Goal: Task Accomplishment & Management: Use online tool/utility

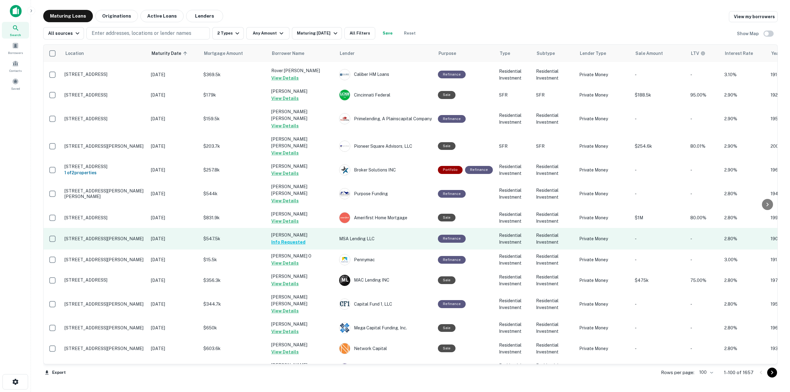
scroll to position [1781, 0]
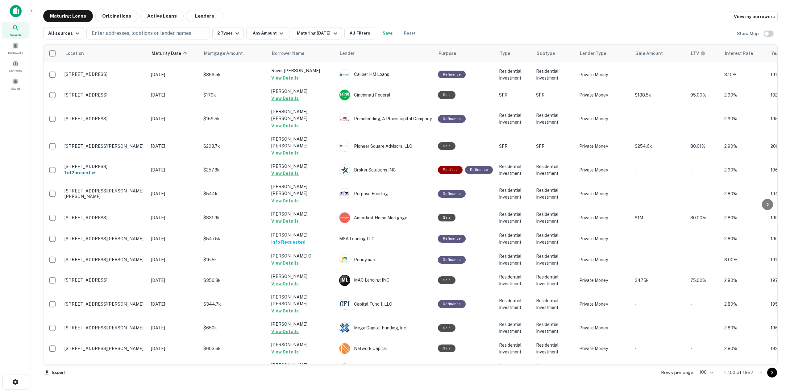
click at [770, 373] on icon "Go to next page" at bounding box center [771, 372] width 7 height 7
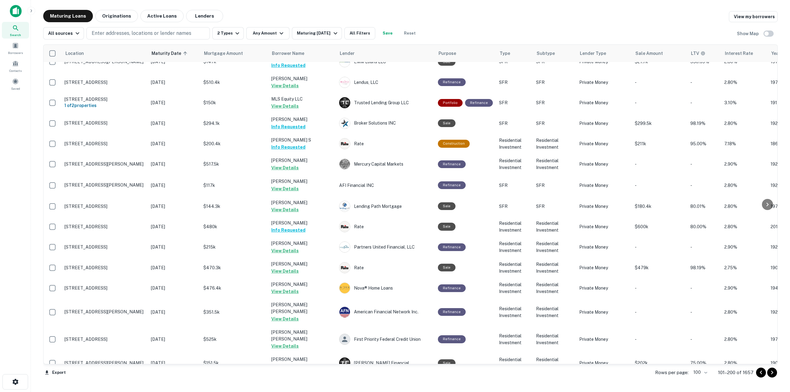
scroll to position [1754, 0]
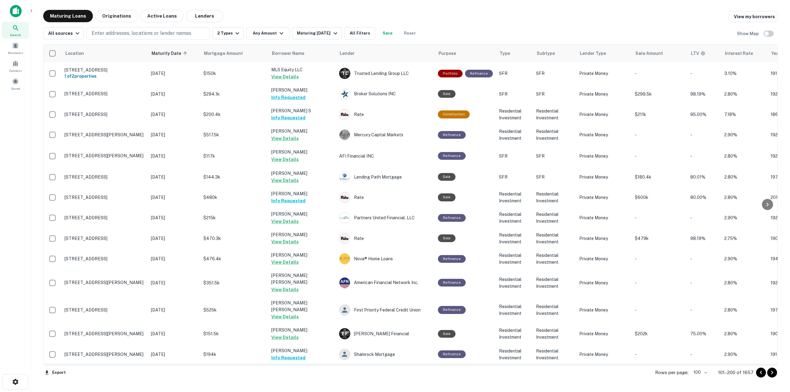
click at [775, 374] on icon "Go to next page" at bounding box center [771, 372] width 7 height 7
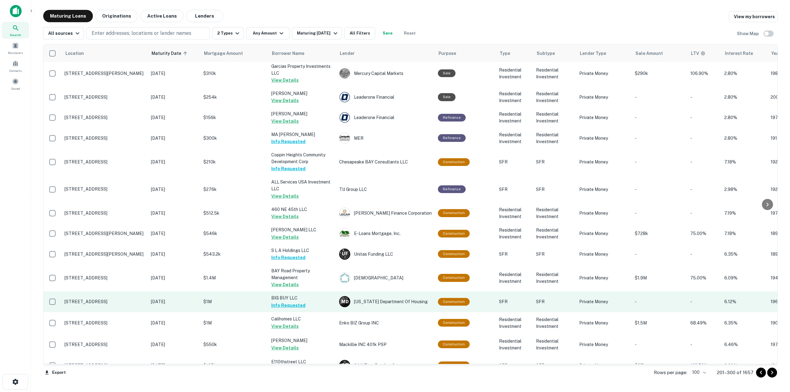
scroll to position [1804, 0]
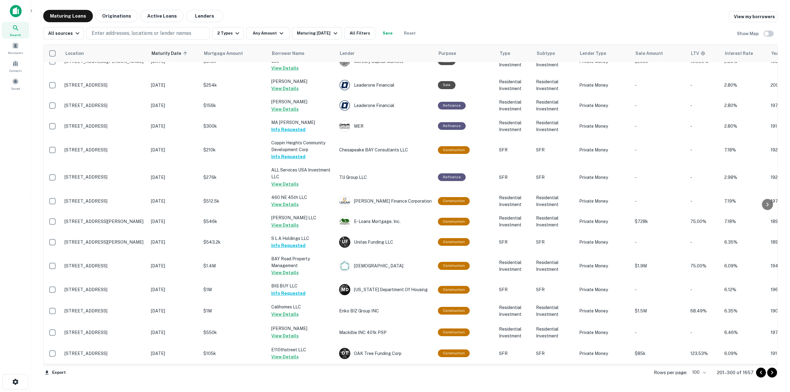
click at [770, 373] on icon "Go to next page" at bounding box center [771, 372] width 7 height 7
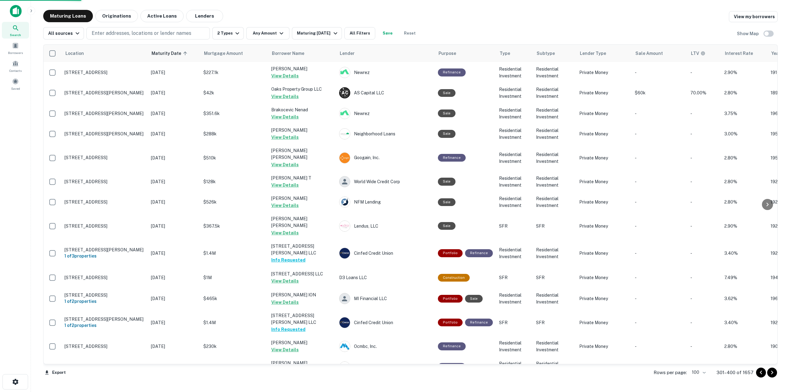
scroll to position [1783, 0]
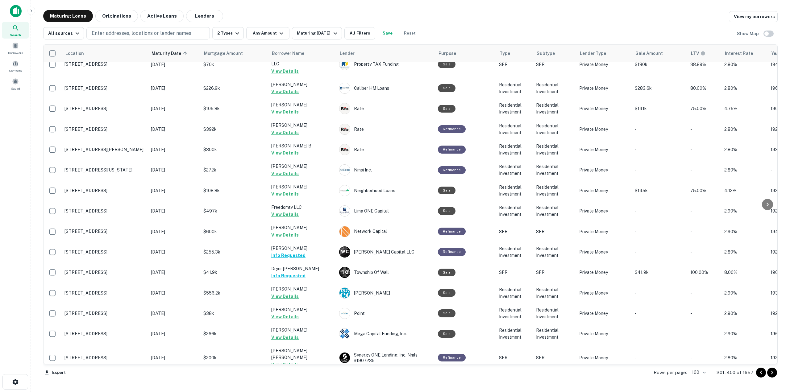
click at [770, 373] on icon "Go to next page" at bounding box center [771, 372] width 7 height 7
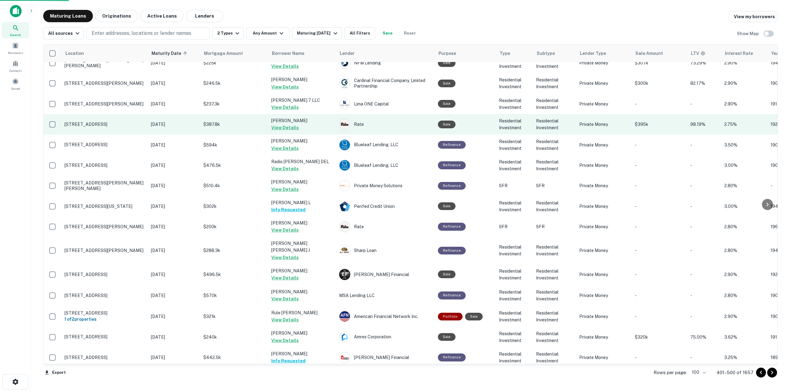
scroll to position [1782, 0]
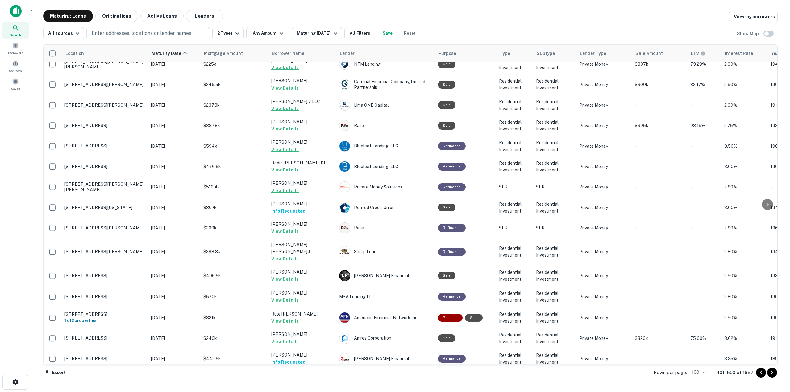
click at [774, 374] on icon "Go to next page" at bounding box center [771, 372] width 7 height 7
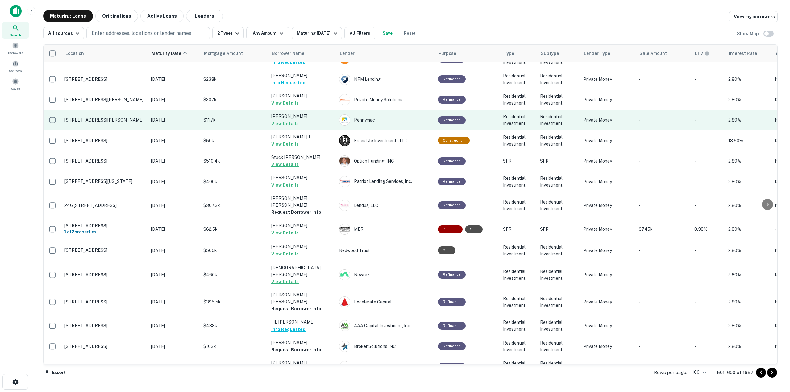
scroll to position [495, 0]
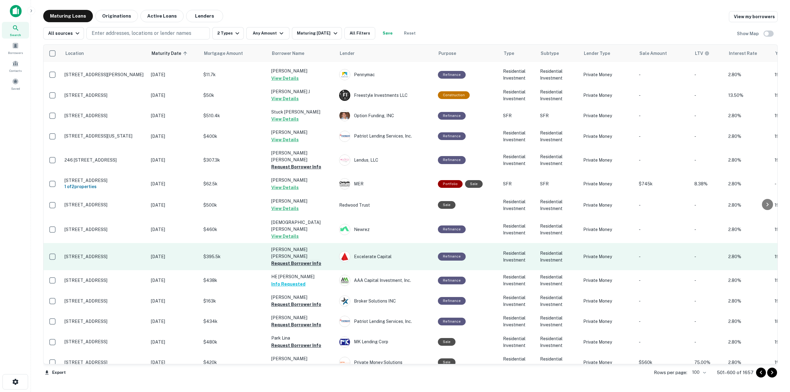
click at [312, 260] on button "Request Borrower Info" at bounding box center [296, 263] width 50 height 7
